Goal: Find specific fact: Find specific fact

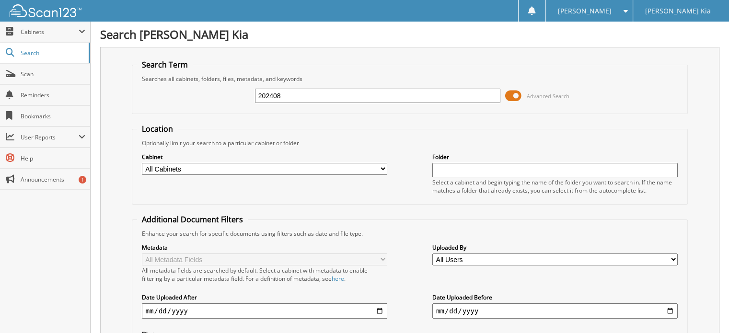
drag, startPoint x: 290, startPoint y: 95, endPoint x: 240, endPoint y: 92, distance: 49.5
click at [240, 92] on div "202408 Advanced Search" at bounding box center [410, 96] width 546 height 26
type input "202919"
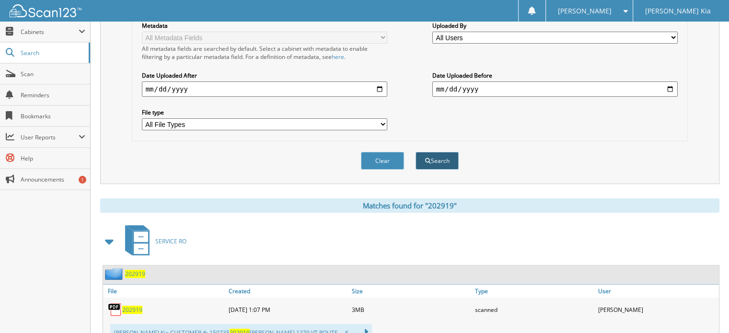
scroll to position [251, 0]
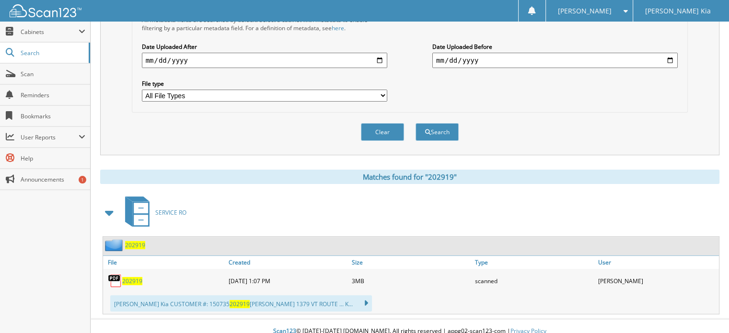
click at [130, 277] on span "202919" at bounding box center [132, 281] width 20 height 8
